Goal: Transaction & Acquisition: Book appointment/travel/reservation

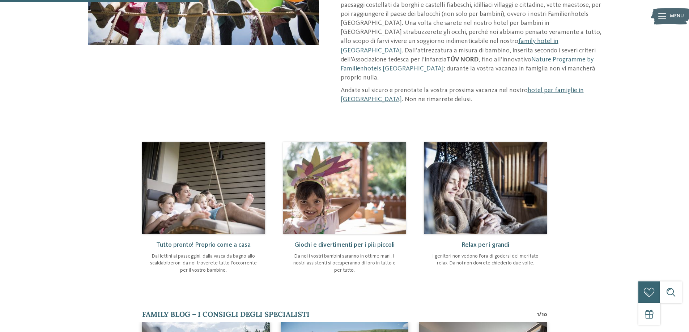
scroll to position [362, 0]
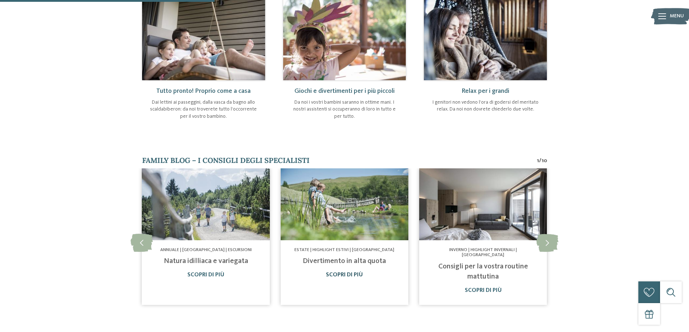
click at [353, 272] on link "Scopri di più" at bounding box center [344, 275] width 37 height 6
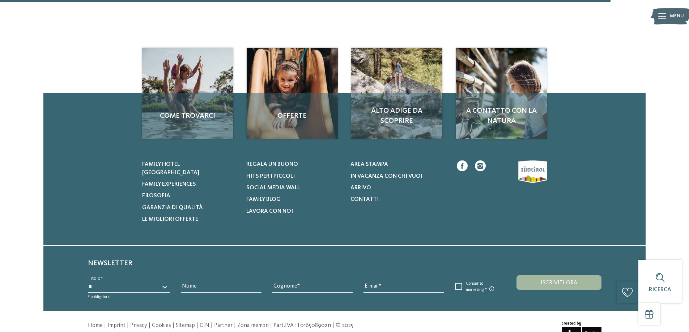
scroll to position [540, 0]
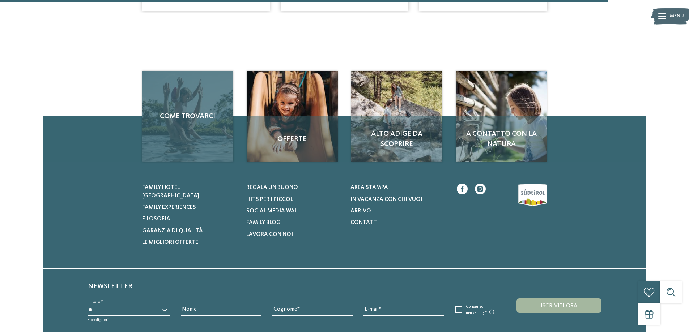
click at [209, 136] on div "Come trovarci" at bounding box center [187, 116] width 91 height 91
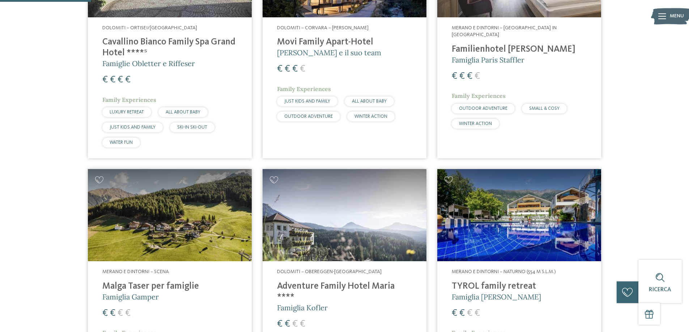
scroll to position [326, 0]
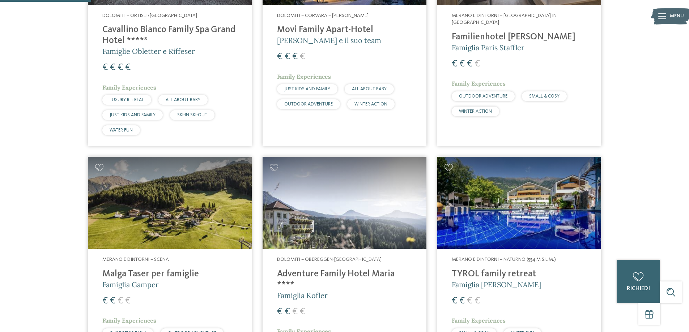
click at [501, 233] on img at bounding box center [519, 203] width 164 height 92
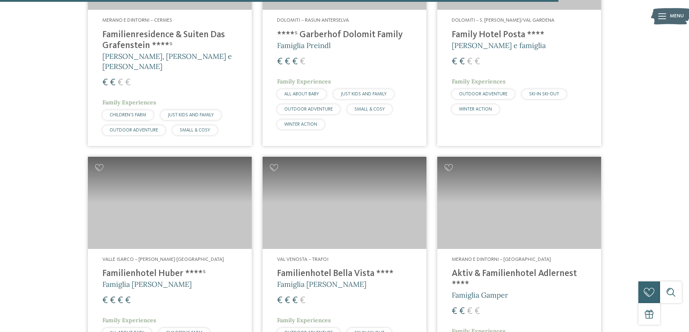
scroll to position [1990, 0]
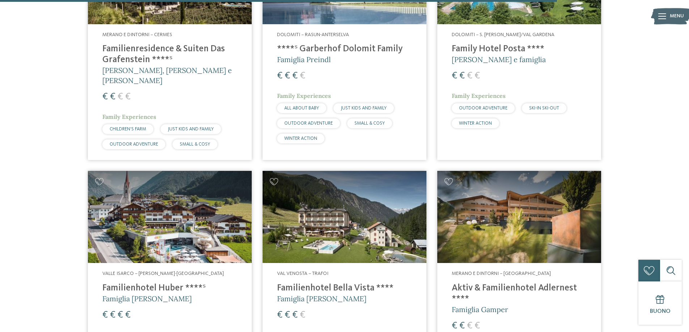
click at [154, 216] on img at bounding box center [170, 217] width 164 height 92
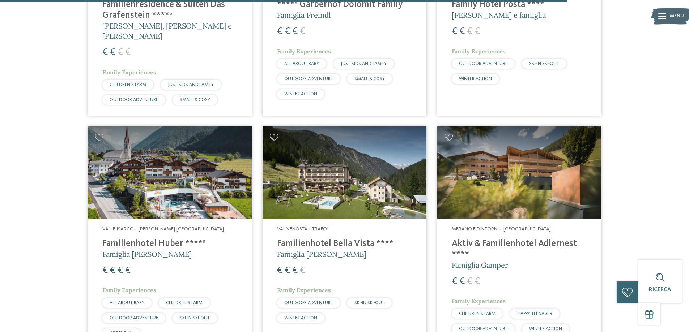
scroll to position [2026, 0]
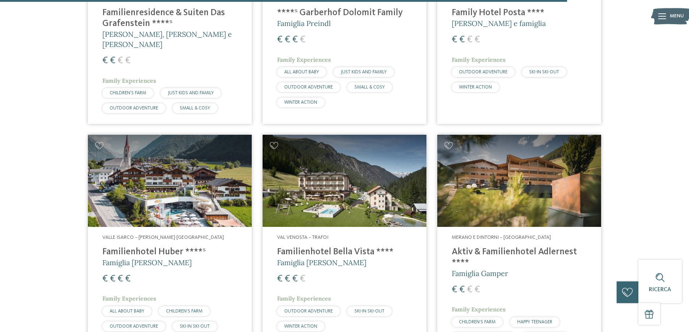
click at [542, 170] on img at bounding box center [519, 181] width 164 height 92
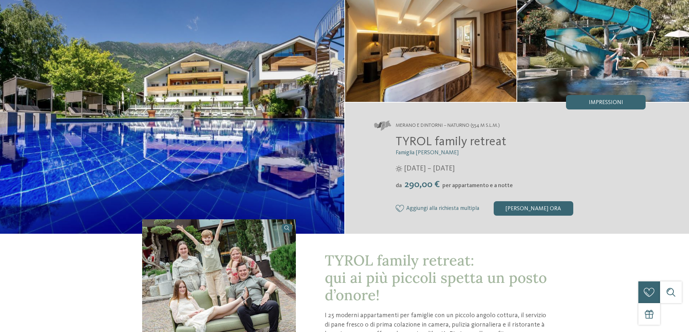
scroll to position [36, 0]
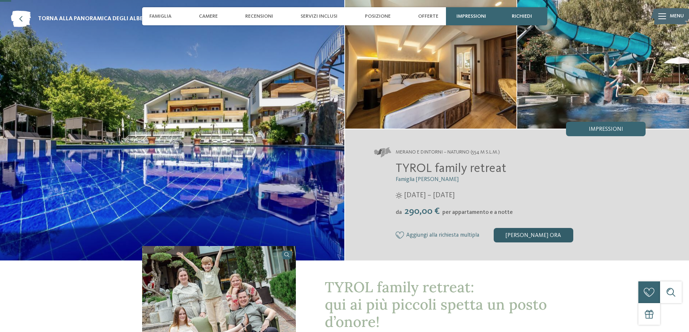
click at [523, 237] on div "[PERSON_NAME] ora" at bounding box center [534, 235] width 80 height 14
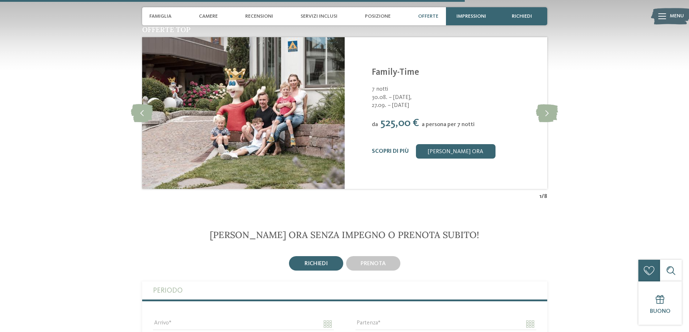
scroll to position [1373, 0]
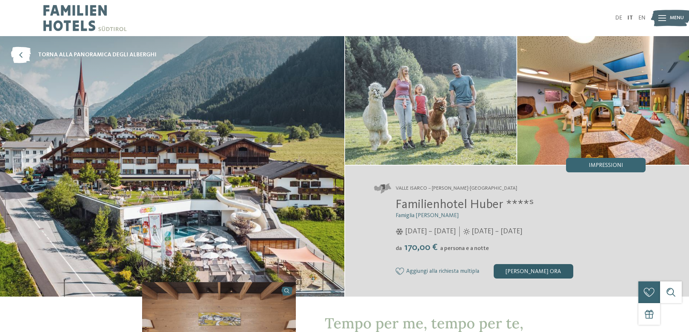
click at [527, 271] on div "[PERSON_NAME] ora" at bounding box center [534, 271] width 80 height 14
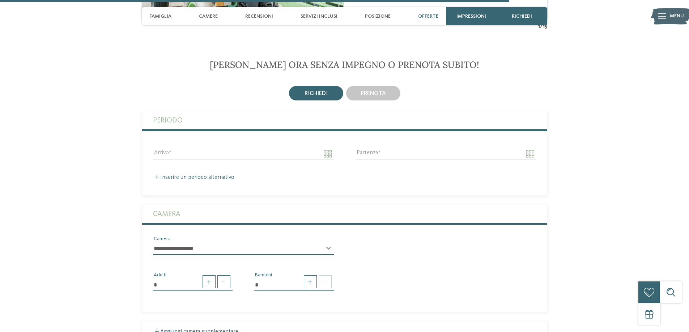
scroll to position [1896, 0]
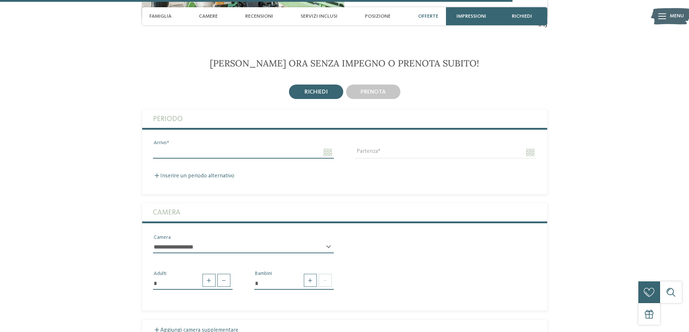
click at [329, 147] on input "Arrivo" at bounding box center [243, 153] width 181 height 12
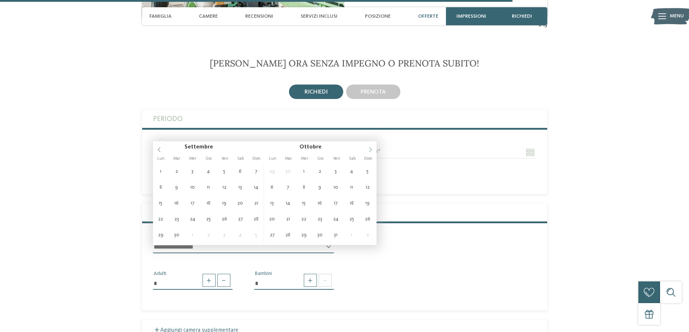
click at [367, 150] on span at bounding box center [370, 147] width 12 height 12
type input "****"
click at [367, 150] on span at bounding box center [370, 147] width 12 height 12
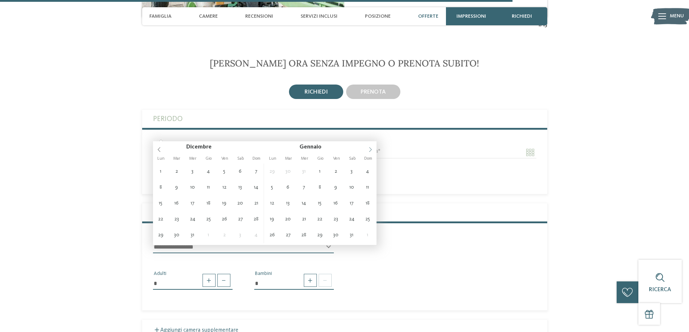
type input "****"
click at [367, 150] on span at bounding box center [370, 147] width 12 height 12
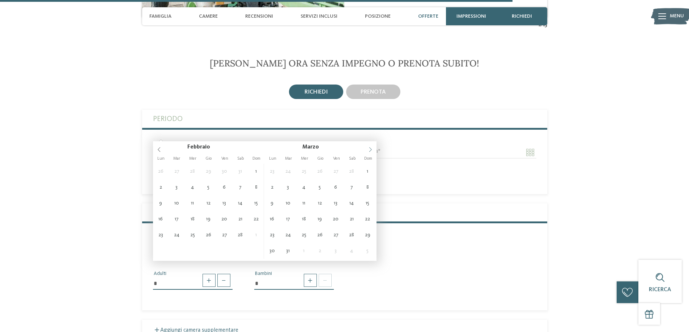
click at [367, 150] on span at bounding box center [370, 147] width 12 height 12
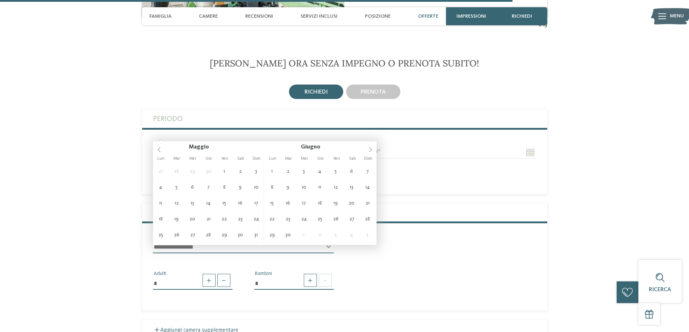
click at [367, 150] on span at bounding box center [370, 147] width 12 height 12
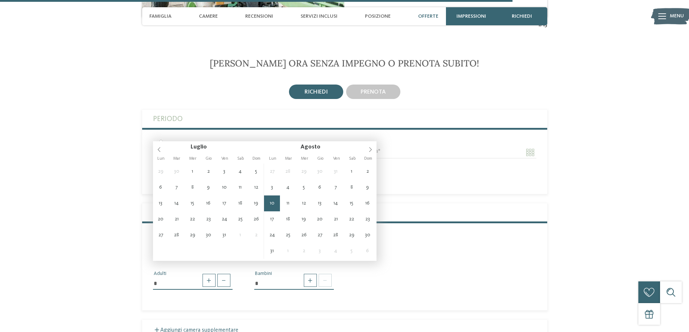
type input "**********"
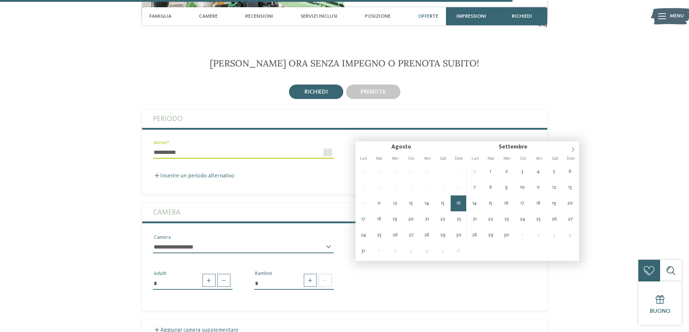
type input "**********"
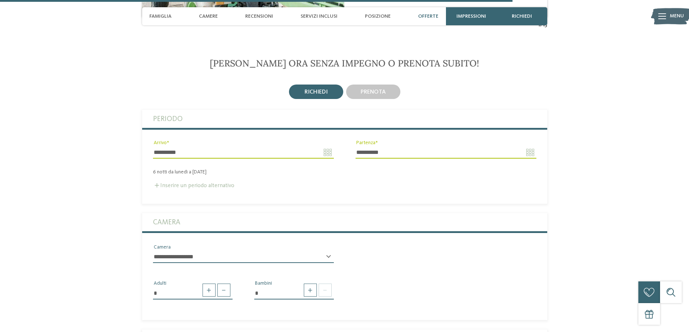
click at [229, 183] on label "Inserire un periodo alternativo" at bounding box center [193, 186] width 81 height 6
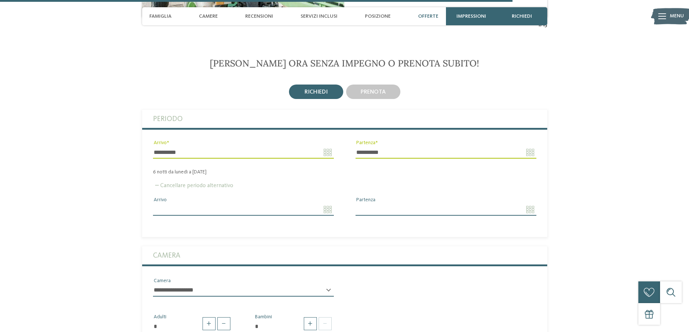
click at [229, 183] on label "Cancellare periodo alternativo" at bounding box center [193, 186] width 80 height 6
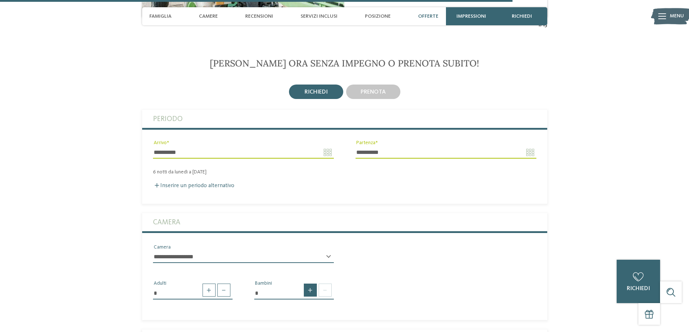
click at [307, 284] on span at bounding box center [310, 290] width 13 height 13
type input "*"
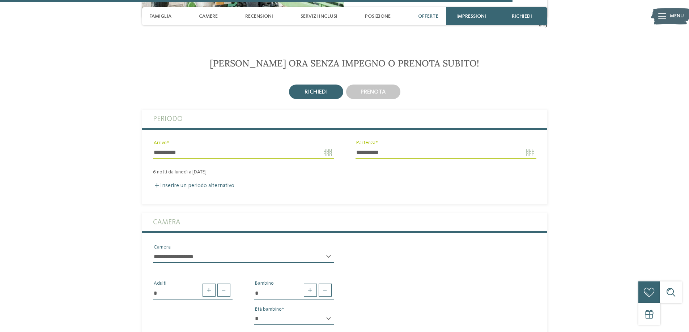
click at [328, 313] on div "* * * * * * * * * * * ** ** ** ** ** ** ** ** Età bambino" at bounding box center [294, 322] width 80 height 18
click at [331, 313] on select "* * * * * * * * * * * ** ** ** ** ** ** ** **" at bounding box center [294, 319] width 80 height 12
select select "*"
click at [254, 313] on select "* * * * * * * * * * * ** ** ** ** ** ** ** **" at bounding box center [294, 319] width 80 height 12
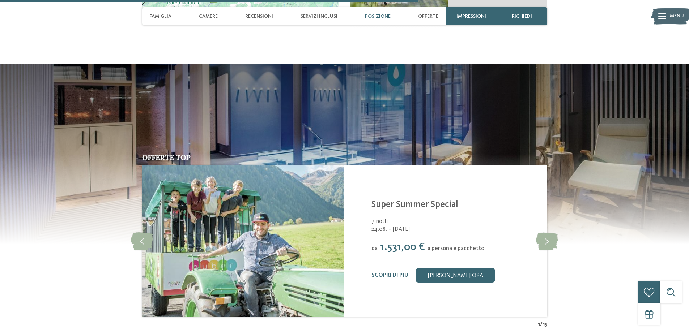
scroll to position [1606, 0]
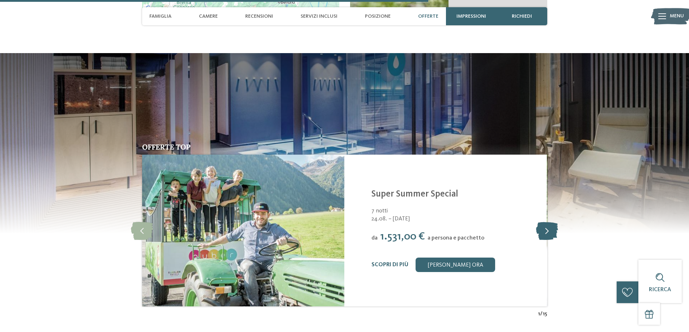
click at [548, 222] on icon at bounding box center [547, 231] width 22 height 18
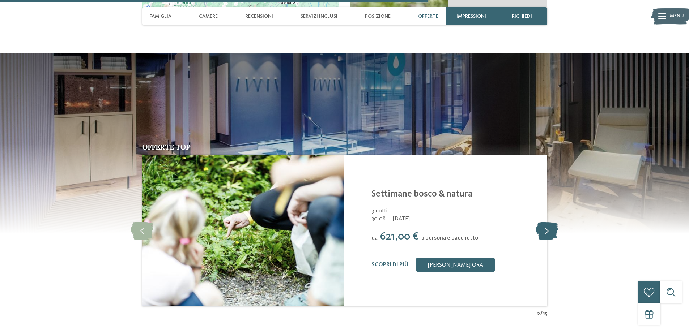
click at [548, 222] on icon at bounding box center [547, 231] width 22 height 18
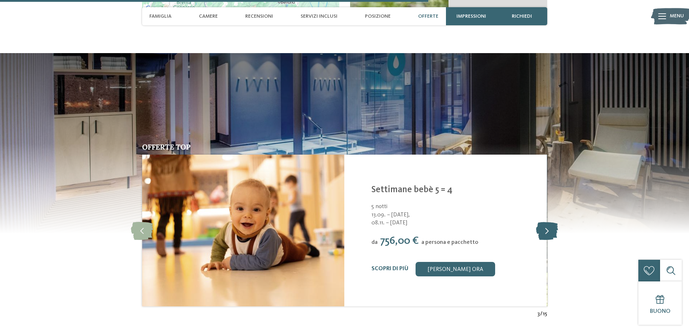
click at [548, 222] on icon at bounding box center [547, 231] width 22 height 18
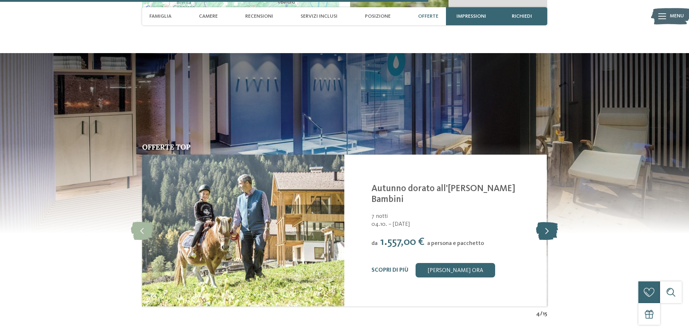
click at [548, 222] on icon at bounding box center [547, 231] width 22 height 18
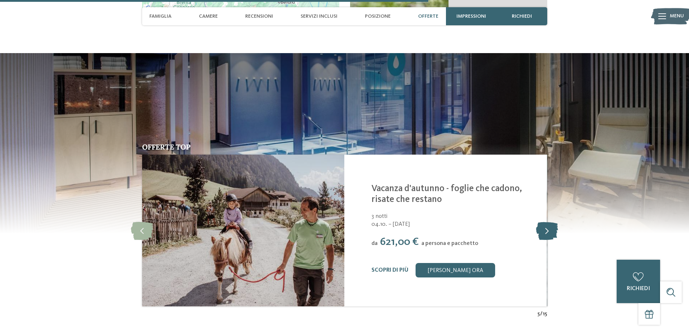
click at [548, 222] on icon at bounding box center [547, 231] width 22 height 18
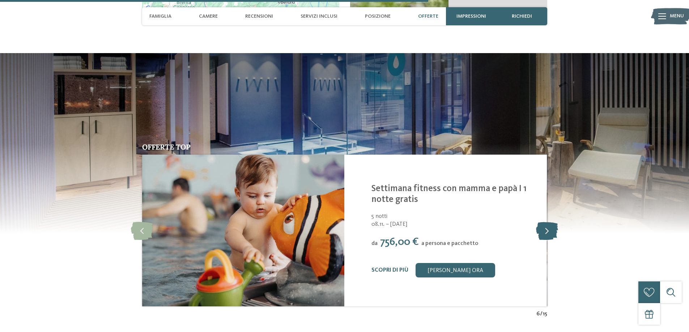
click at [548, 222] on icon at bounding box center [547, 231] width 22 height 18
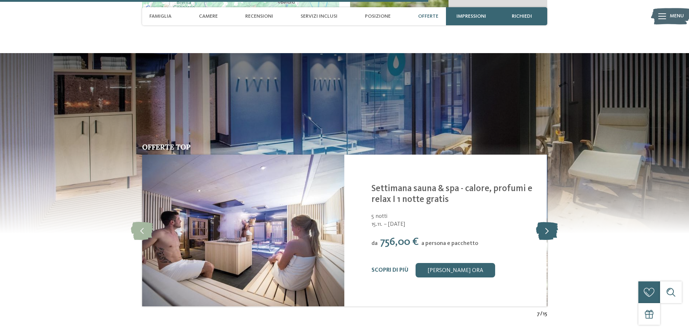
click at [548, 222] on icon at bounding box center [547, 231] width 22 height 18
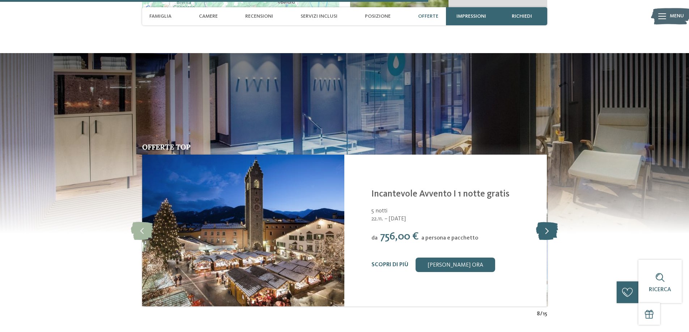
click at [548, 222] on icon at bounding box center [547, 231] width 22 height 18
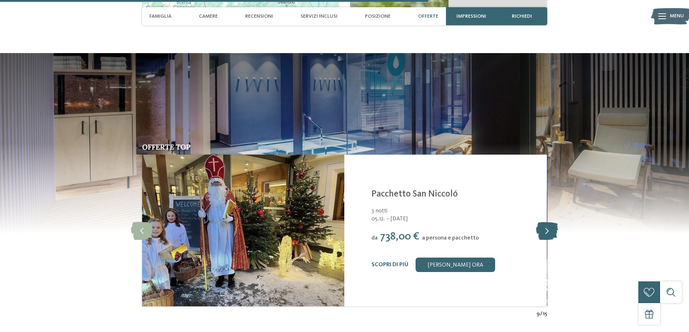
click at [548, 222] on icon at bounding box center [547, 231] width 22 height 18
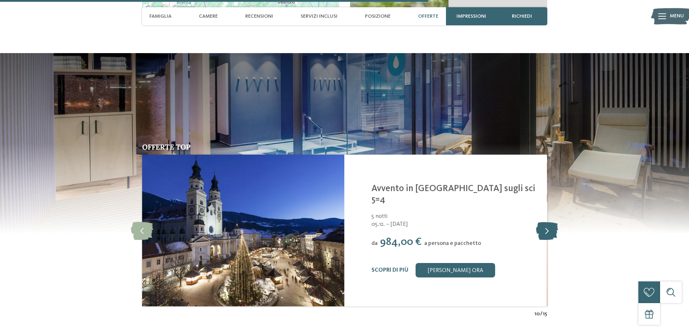
click at [548, 222] on icon at bounding box center [547, 231] width 22 height 18
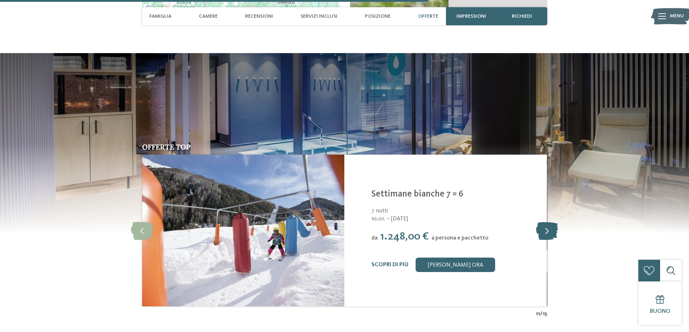
click at [548, 222] on icon at bounding box center [547, 231] width 22 height 18
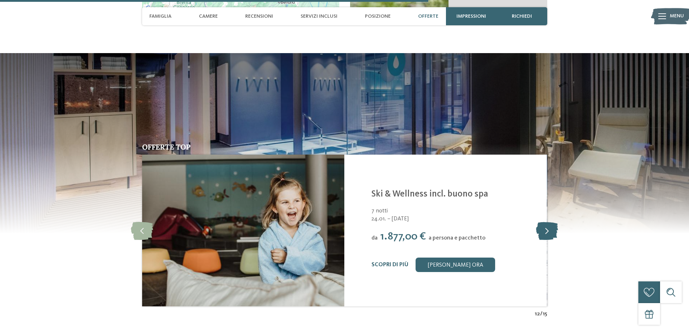
click at [548, 222] on icon at bounding box center [547, 231] width 22 height 18
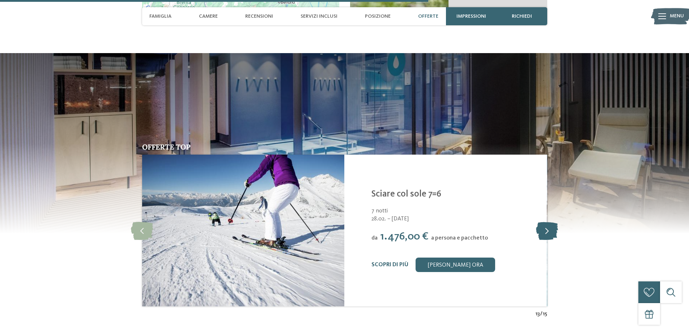
click at [548, 222] on icon at bounding box center [547, 231] width 22 height 18
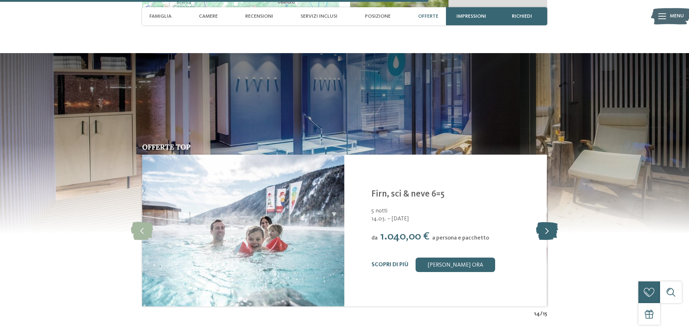
click at [548, 222] on icon at bounding box center [547, 231] width 22 height 18
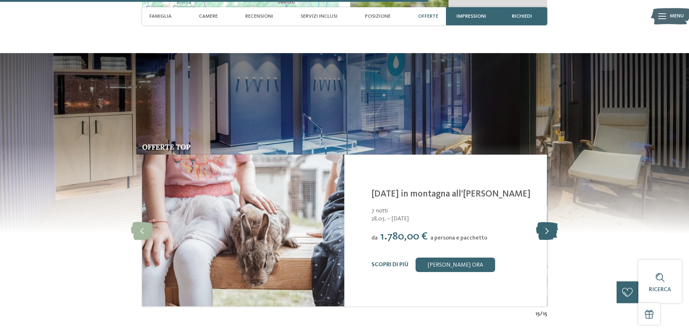
click at [548, 222] on icon at bounding box center [547, 231] width 22 height 18
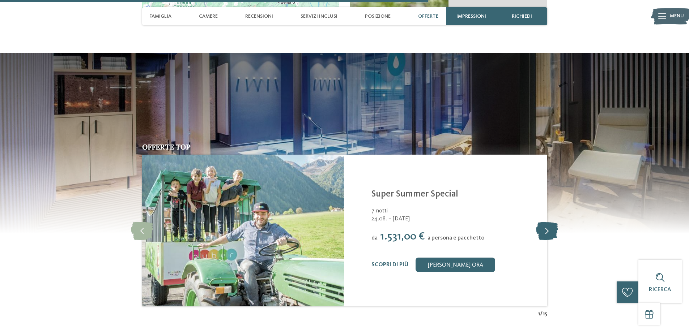
click at [548, 222] on icon at bounding box center [547, 231] width 22 height 18
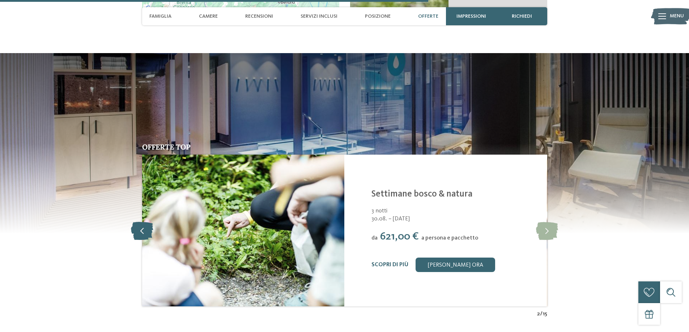
click at [144, 222] on icon at bounding box center [142, 231] width 22 height 18
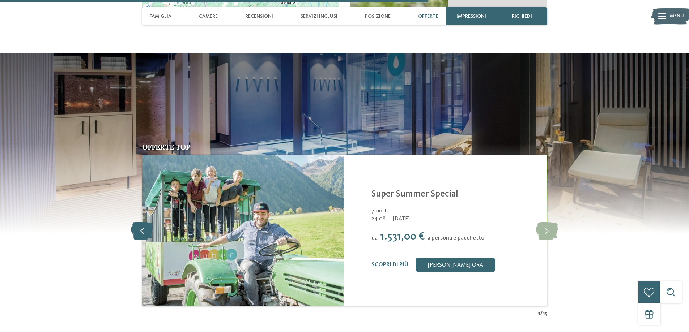
click at [148, 222] on icon at bounding box center [142, 231] width 22 height 18
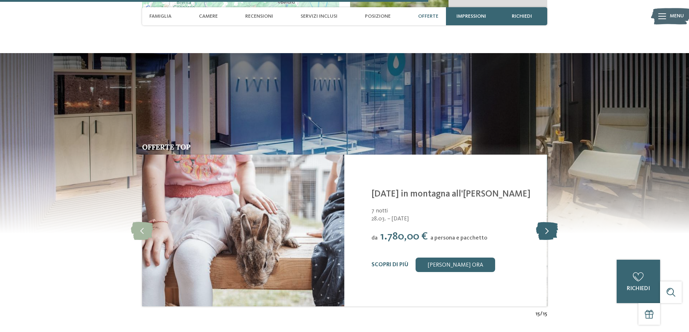
click at [546, 222] on icon at bounding box center [547, 231] width 22 height 18
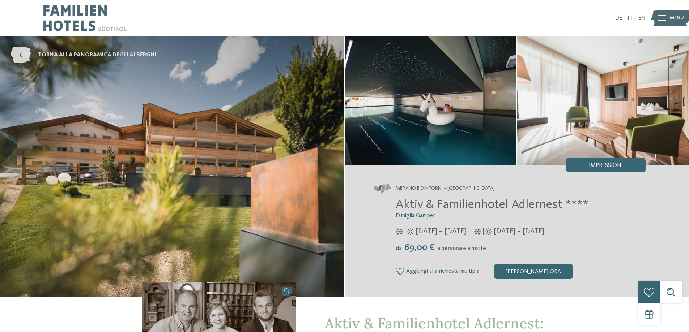
click at [68, 55] on span "torna alla panoramica degli alberghi" at bounding box center [97, 55] width 119 height 8
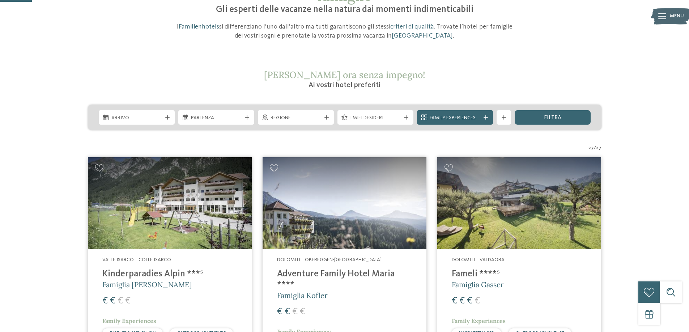
scroll to position [145, 0]
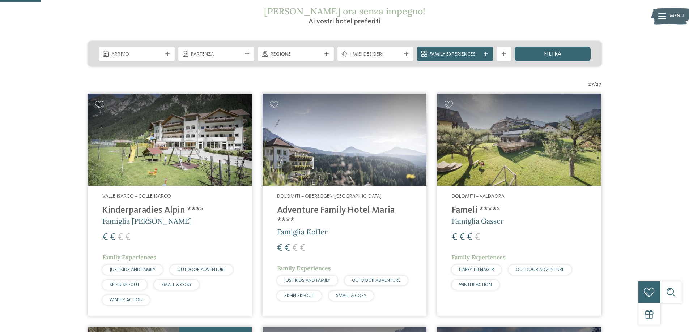
click at [144, 153] on img at bounding box center [170, 140] width 164 height 92
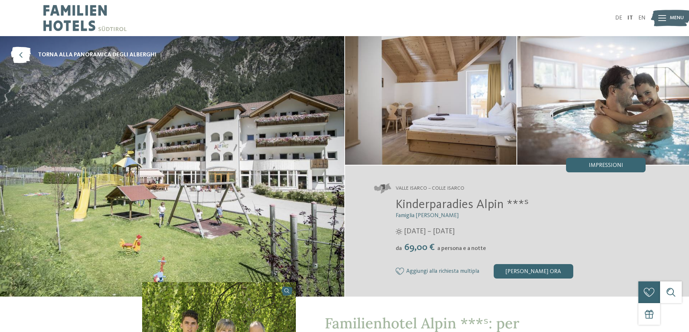
click at [620, 105] on img at bounding box center [603, 100] width 172 height 129
click at [587, 124] on img at bounding box center [603, 100] width 172 height 129
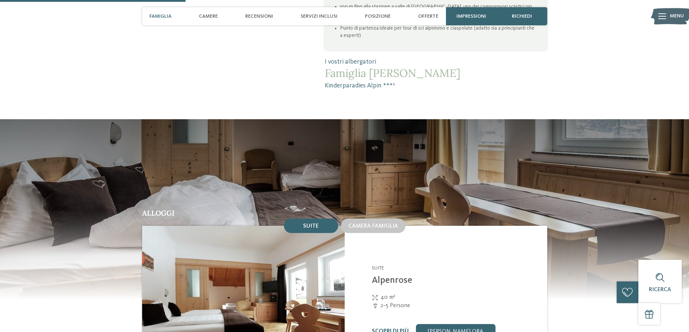
scroll to position [579, 0]
